Goal: Task Accomplishment & Management: Use online tool/utility

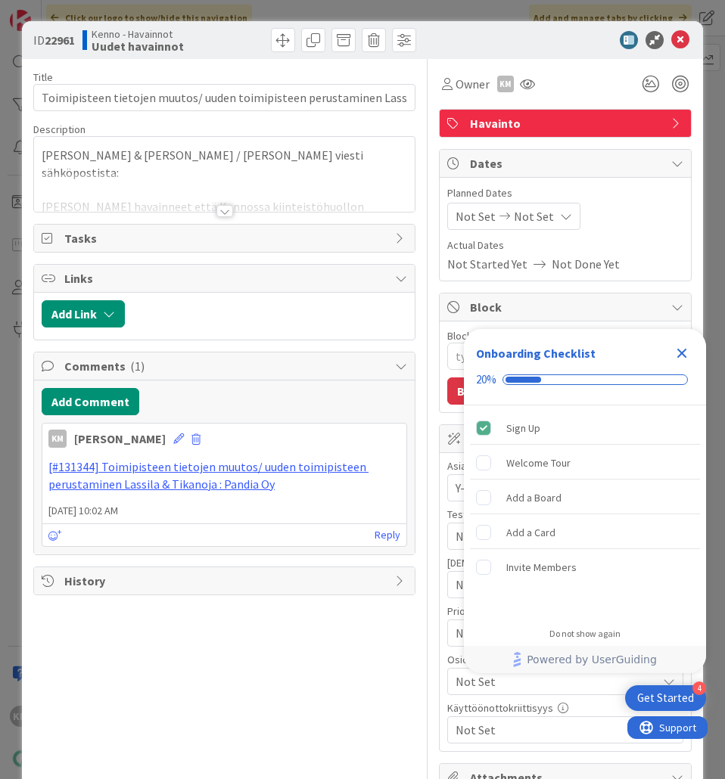
type textarea "x"
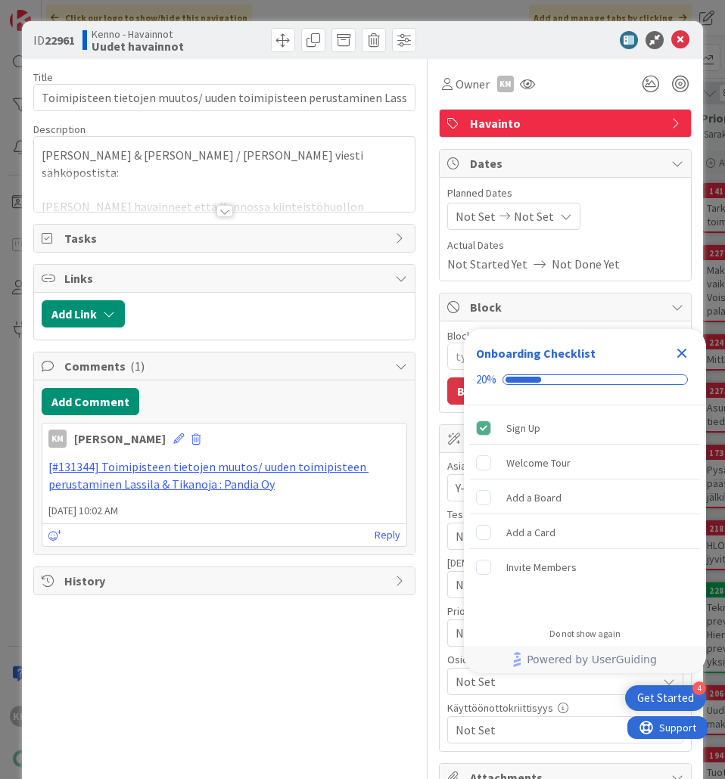
click at [218, 216] on div at bounding box center [224, 211] width 17 height 12
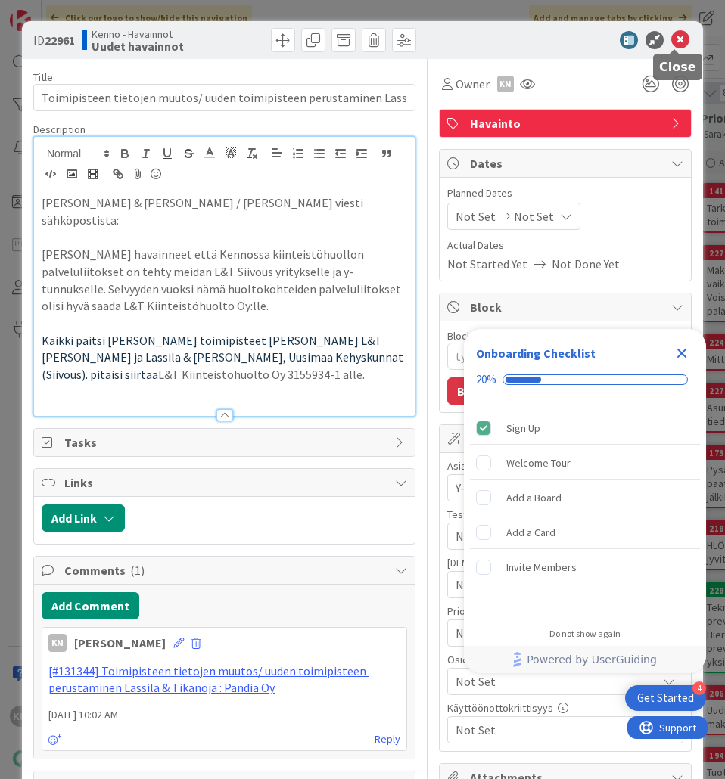
click at [675, 39] on icon at bounding box center [680, 40] width 18 height 18
